Goal: Task Accomplishment & Management: Manage account settings

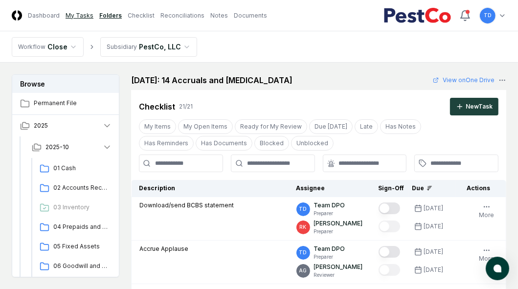
click at [78, 14] on link "My Tasks" at bounding box center [80, 15] width 28 height 9
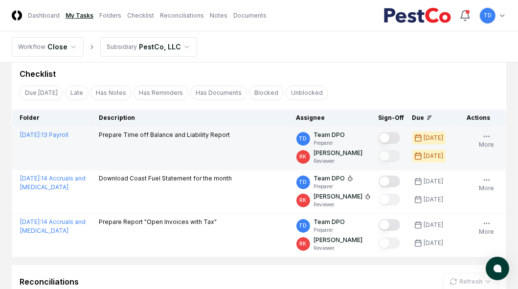
scroll to position [33, 0]
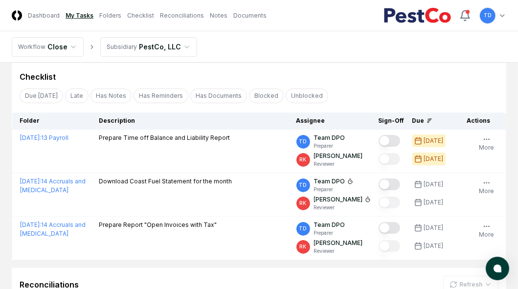
click at [129, 72] on div "Checklist" at bounding box center [259, 77] width 479 height 12
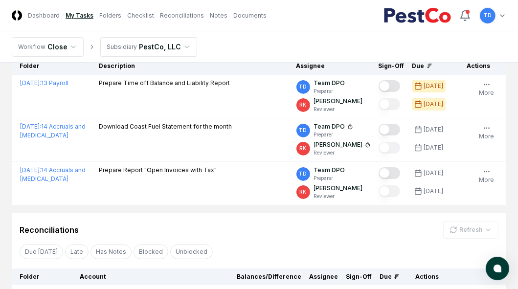
scroll to position [88, 0]
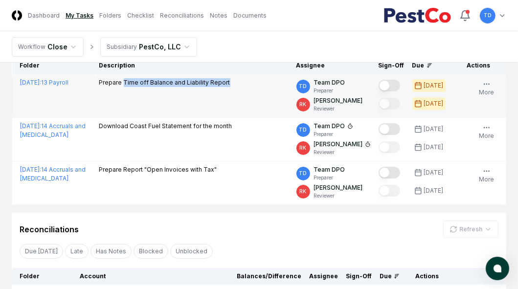
drag, startPoint x: 124, startPoint y: 83, endPoint x: 230, endPoint y: 84, distance: 106.2
click at [230, 84] on div "Prepare Time off Balance and Liability Report" at bounding box center [193, 83] width 189 height 11
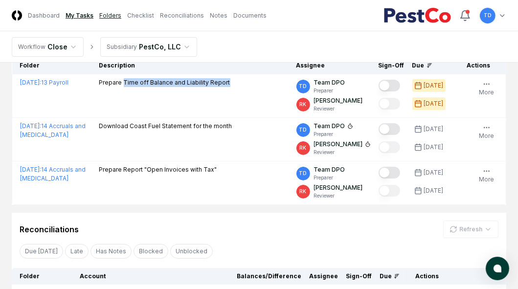
click at [108, 14] on link "Folders" at bounding box center [110, 15] width 22 height 9
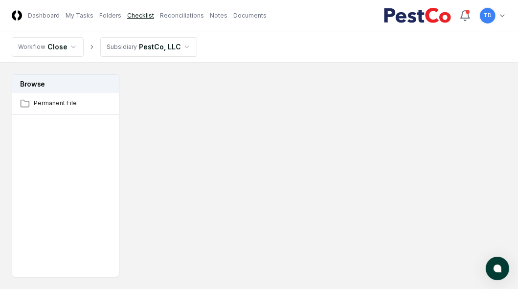
click at [132, 15] on link "Checklist" at bounding box center [140, 15] width 27 height 9
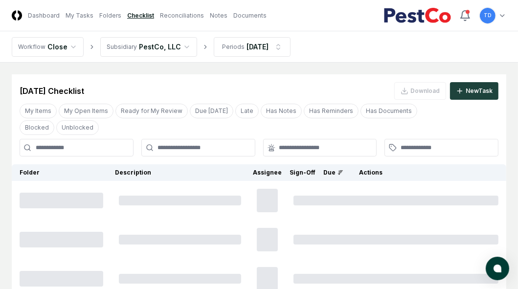
click at [96, 146] on input at bounding box center [77, 148] width 114 height 18
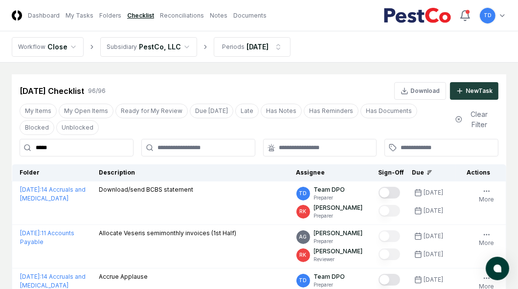
click at [86, 149] on input "*****" at bounding box center [77, 148] width 114 height 18
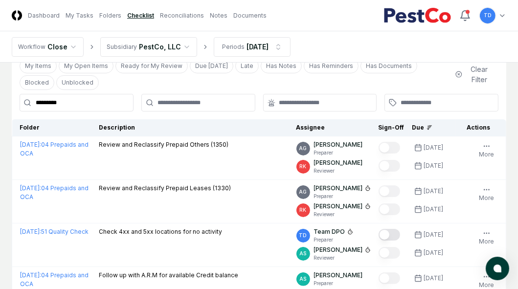
scroll to position [49, 0]
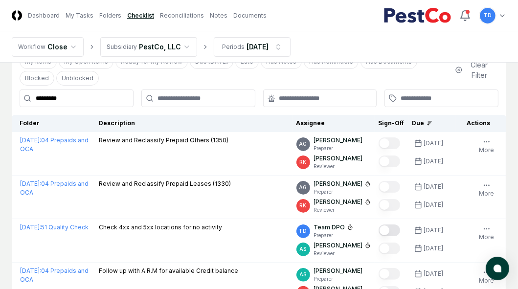
click at [99, 101] on input "*********" at bounding box center [77, 99] width 114 height 18
type input "*********"
click at [100, 98] on input "*********" at bounding box center [77, 99] width 114 height 18
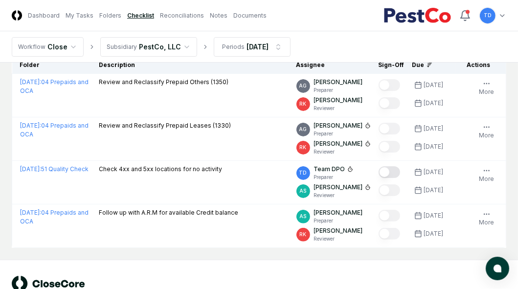
scroll to position [0, 0]
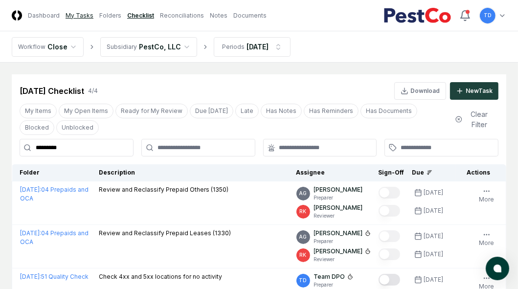
click at [81, 17] on link "My Tasks" at bounding box center [80, 15] width 28 height 9
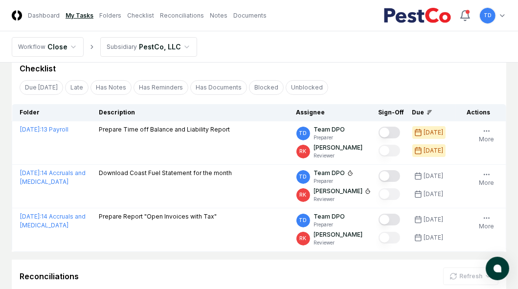
scroll to position [42, 0]
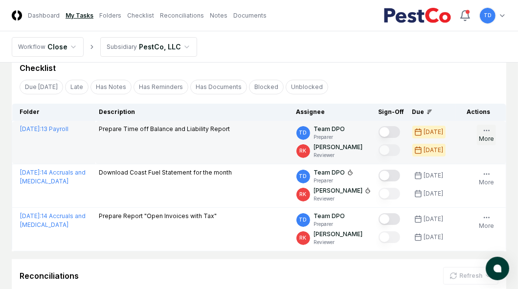
click at [486, 131] on icon "button" at bounding box center [487, 131] width 8 height 8
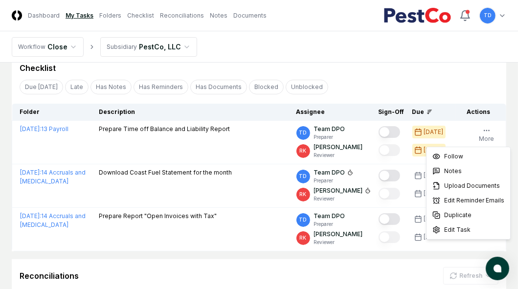
click at [329, 84] on div "Due [DATE] Late Has Notes Has Reminders Has Documents Blocked Unblocked Clear F…" at bounding box center [259, 87] width 495 height 18
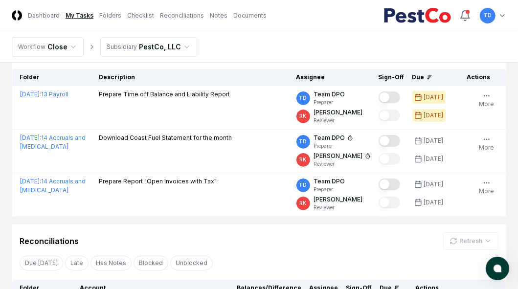
scroll to position [186, 0]
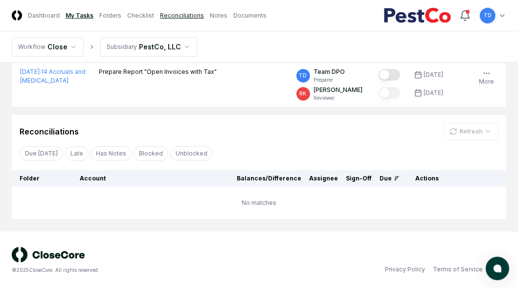
click at [176, 16] on link "Reconciliations" at bounding box center [182, 15] width 44 height 9
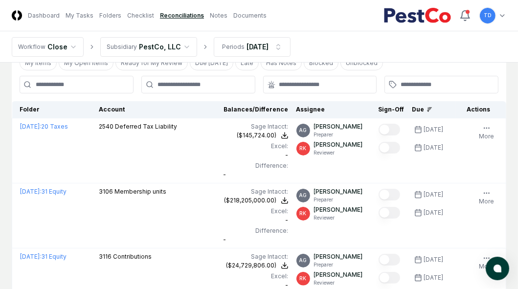
scroll to position [12, 0]
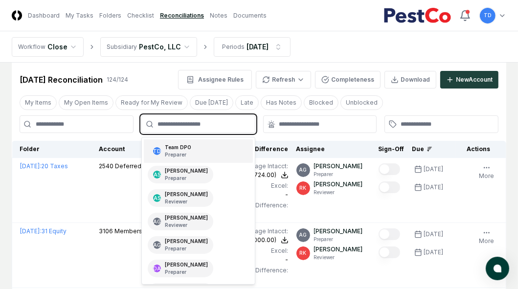
click at [165, 120] on input "text" at bounding box center [204, 124] width 92 height 9
click at [182, 145] on div "Team DPO Preparer" at bounding box center [178, 151] width 26 height 15
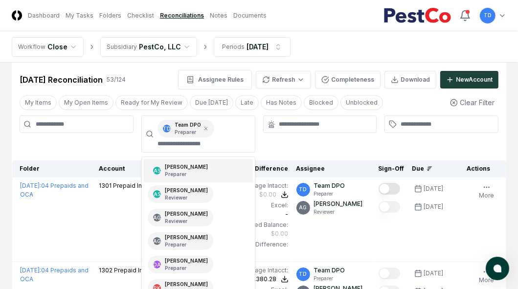
click at [270, 141] on div at bounding box center [320, 134] width 114 height 37
